Goal: Consume media (video, audio): Consume media (video, audio)

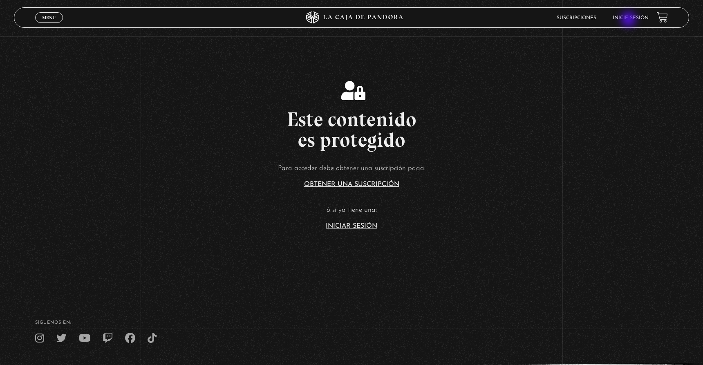
click at [629, 20] on link "Inicie sesión" at bounding box center [630, 18] width 36 height 5
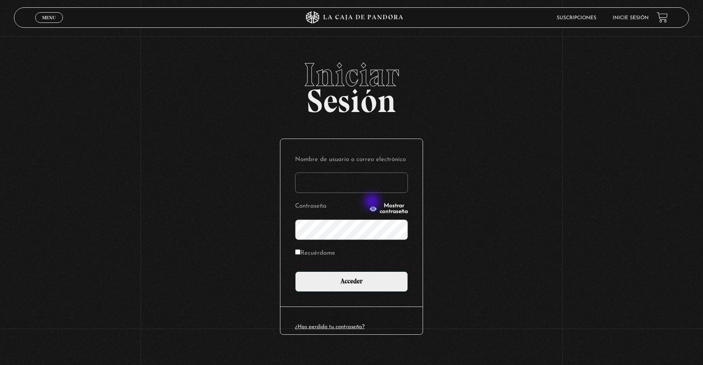
type input "ane.guillen@gmail.com"
click at [299, 251] on input "Recuérdame" at bounding box center [297, 251] width 5 height 5
checkbox input "true"
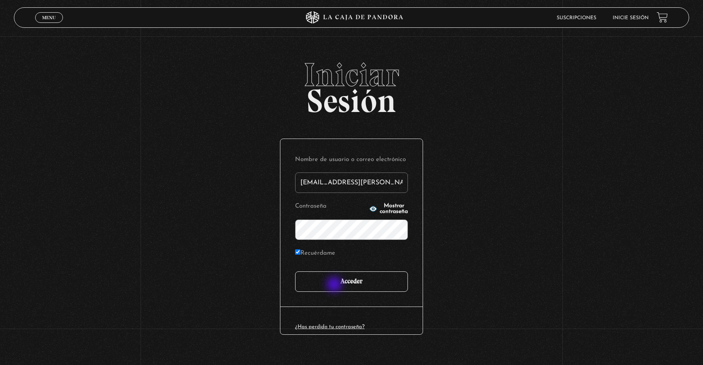
click at [335, 285] on input "Acceder" at bounding box center [351, 281] width 113 height 20
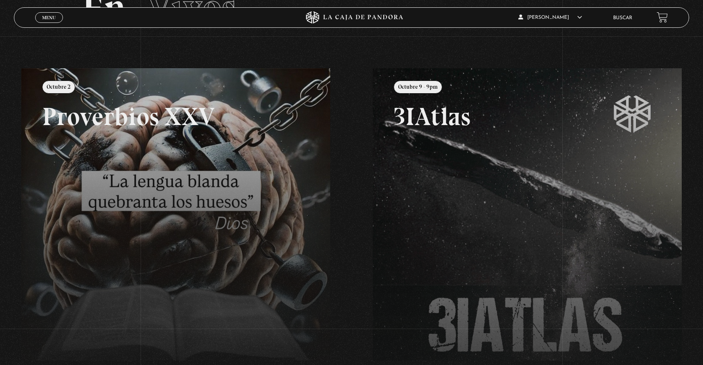
scroll to position [74, 0]
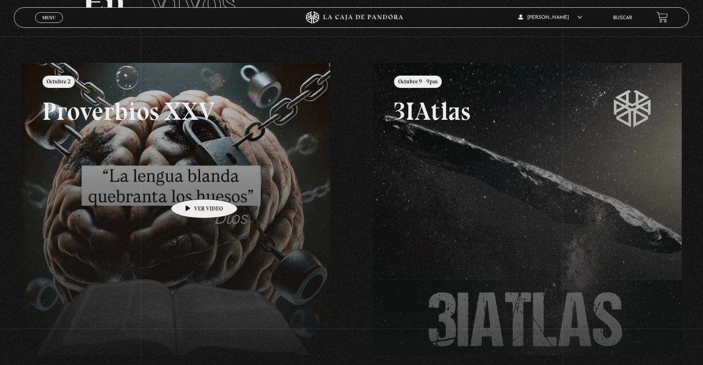
click at [191, 187] on link at bounding box center [372, 245] width 703 height 365
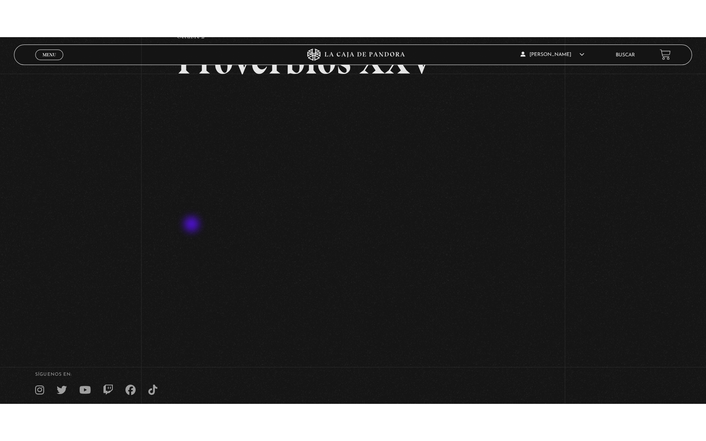
scroll to position [76, 0]
